Goal: Information Seeking & Learning: Learn about a topic

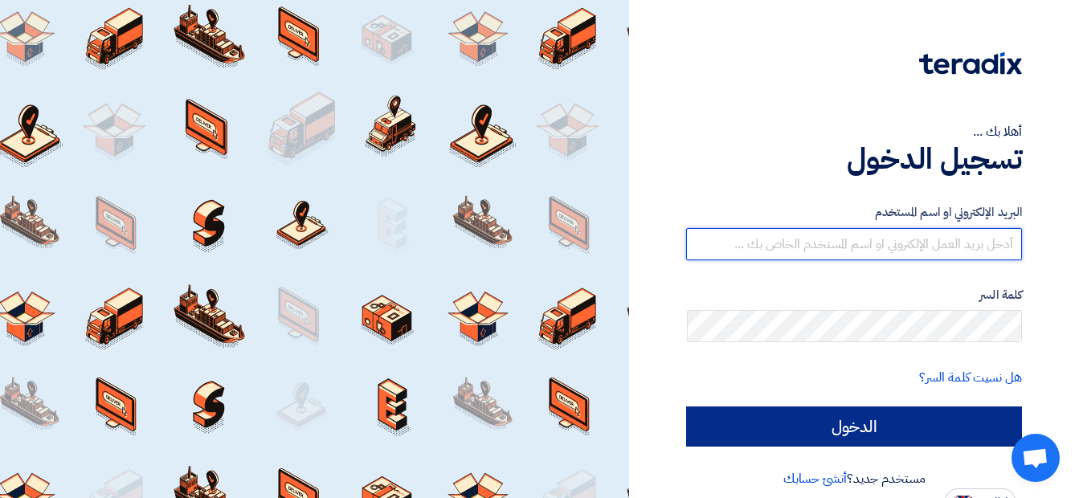
type input "[EMAIL_ADDRESS][DOMAIN_NAME]"
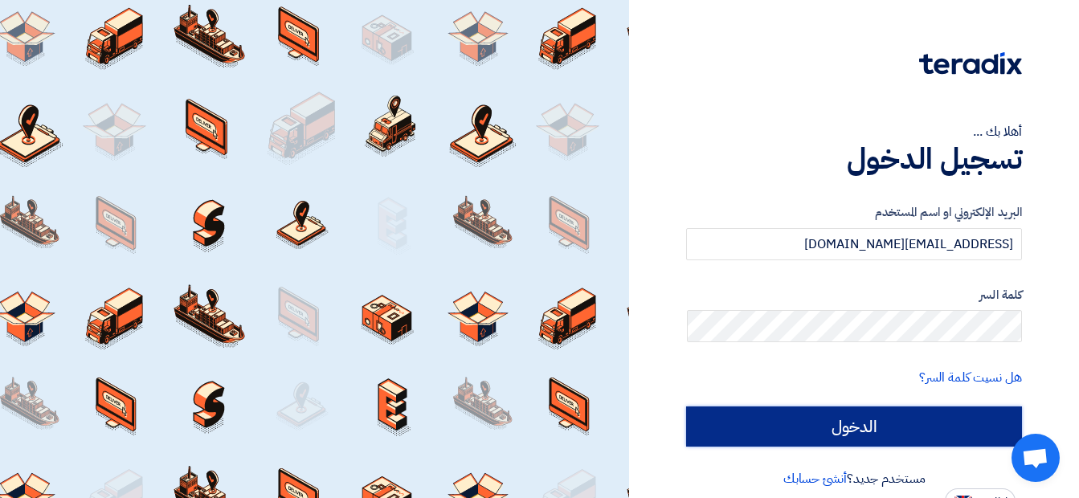
click at [777, 410] on input "الدخول" at bounding box center [854, 426] width 336 height 40
type input "Sign in"
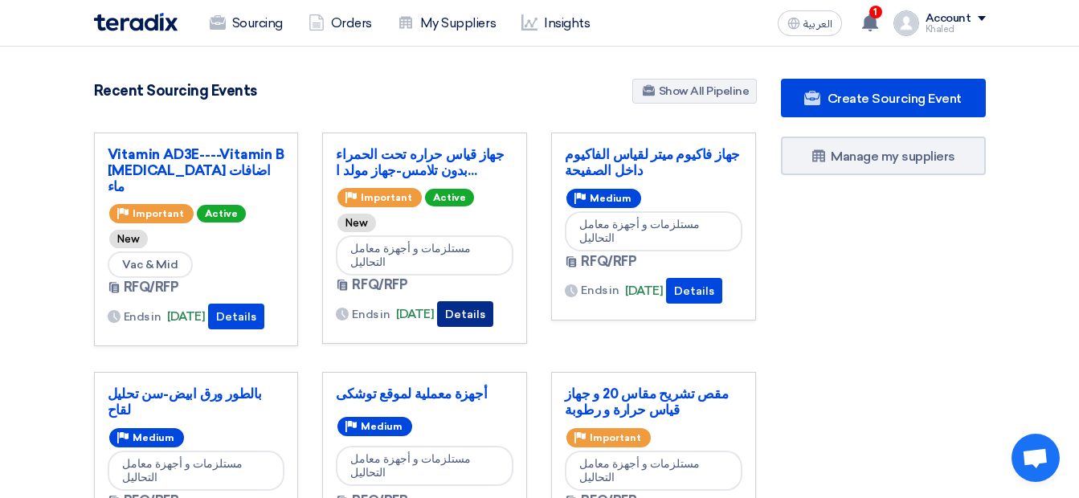
click at [492, 301] on button "Details" at bounding box center [465, 314] width 56 height 26
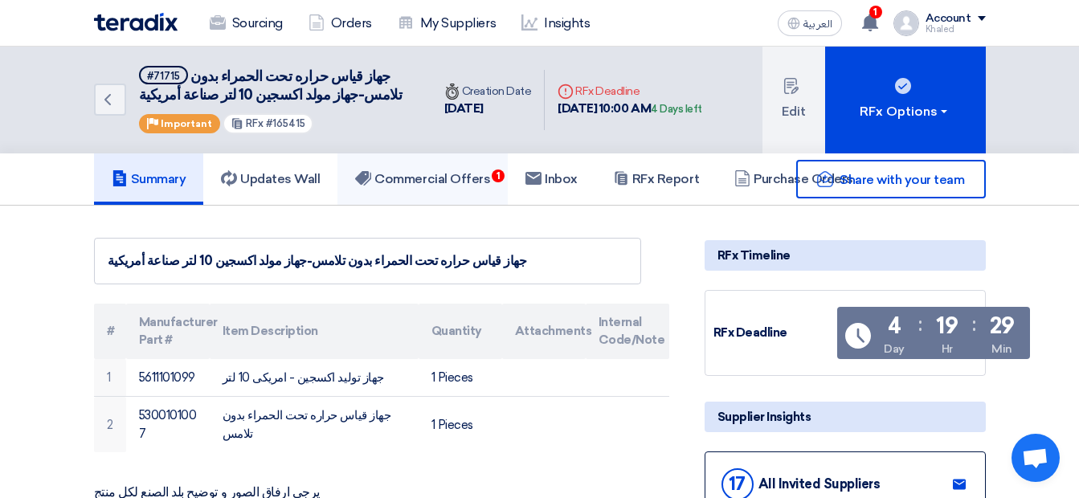
click at [463, 176] on h5 "Commercial Offers 1" at bounding box center [422, 179] width 135 height 16
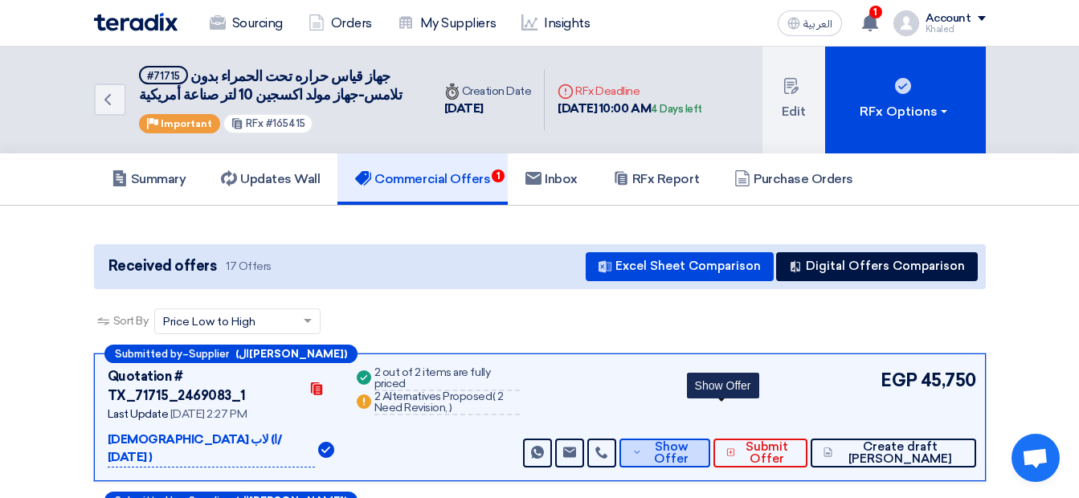
click at [698, 441] on span "Show Offer" at bounding box center [672, 453] width 52 height 24
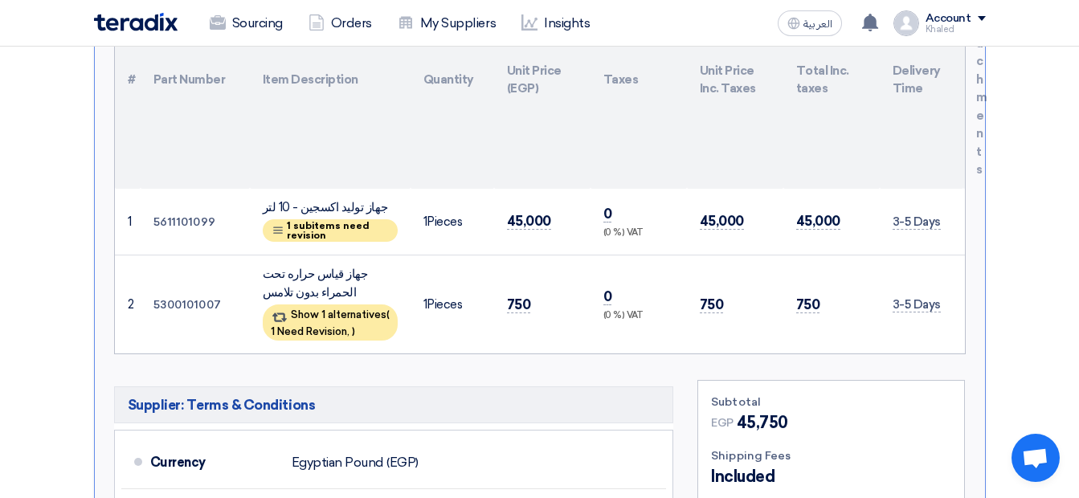
scroll to position [589, 0]
click at [373, 304] on div "Show 1 alternatives ( 1 Need Revision, )" at bounding box center [330, 322] width 135 height 36
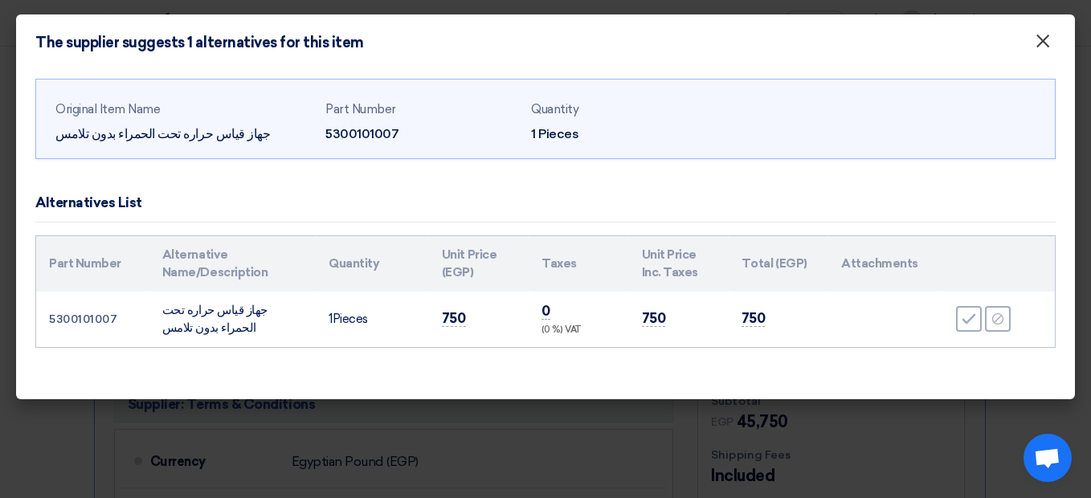
click at [1035, 45] on span "×" at bounding box center [1042, 45] width 16 height 32
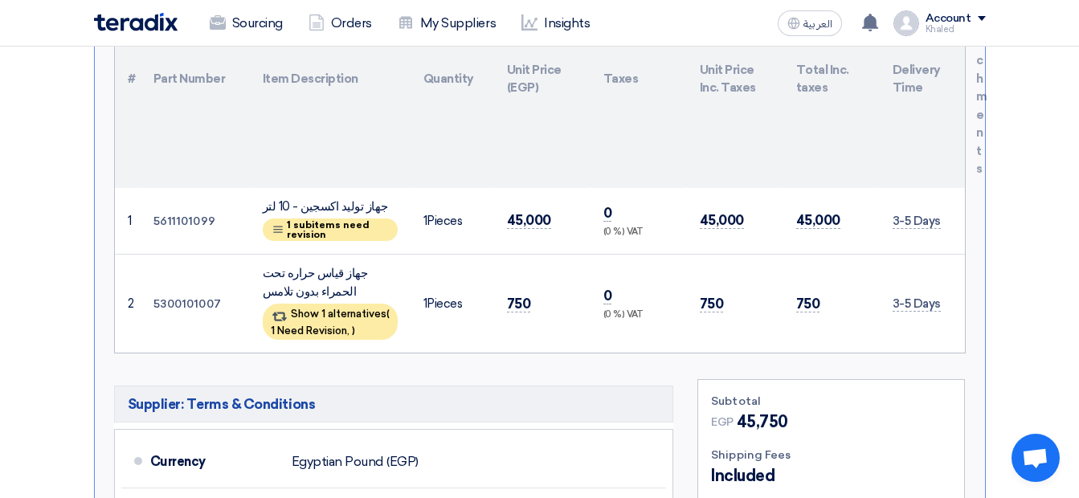
scroll to position [153, 0]
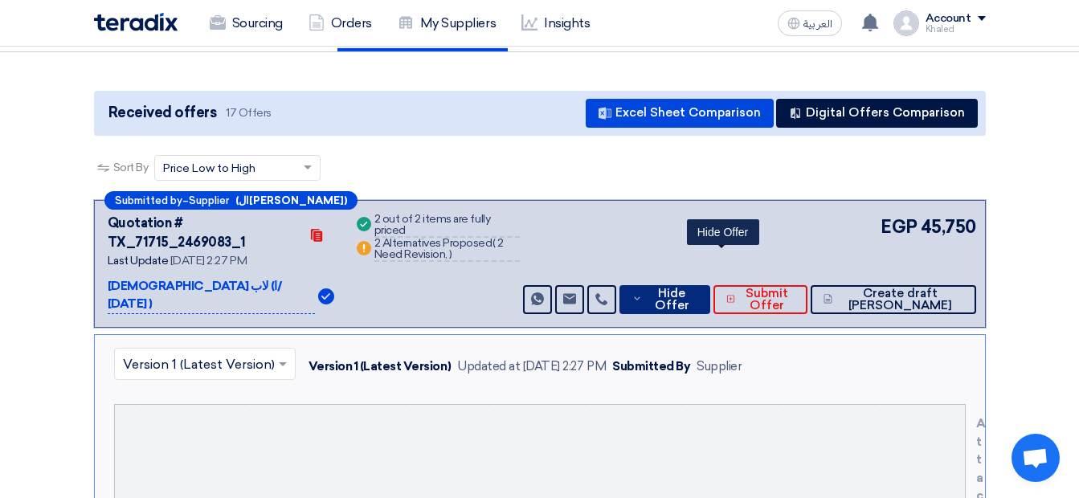
click at [697, 288] on span "Hide Offer" at bounding box center [671, 300] width 51 height 24
